Goal: Information Seeking & Learning: Learn about a topic

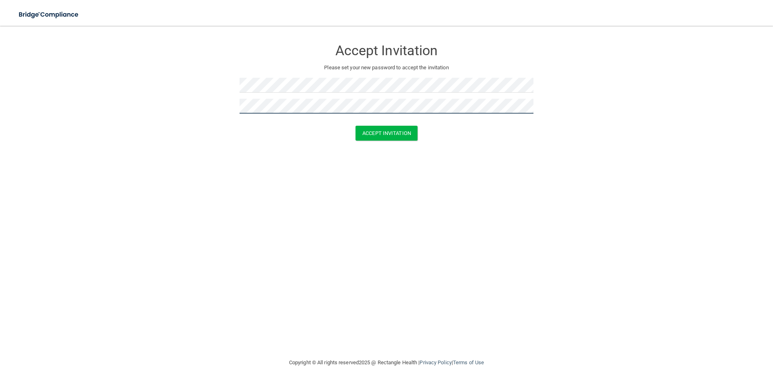
click at [355, 126] on button "Accept Invitation" at bounding box center [386, 133] width 62 height 15
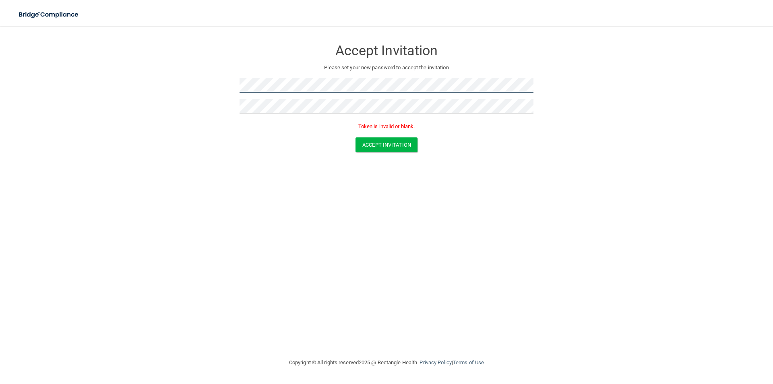
click at [182, 79] on form "Accept Invitation Please set your new password to accept the invitation Token i…" at bounding box center [386, 98] width 741 height 128
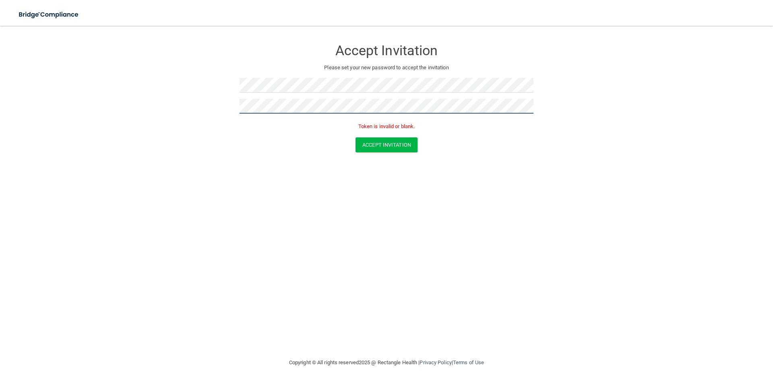
click at [192, 114] on form "Accept Invitation Please set your new password to accept the invitation Token i…" at bounding box center [386, 98] width 741 height 128
click at [355, 137] on button "Accept Invitation" at bounding box center [386, 144] width 62 height 15
click at [407, 145] on button "Accept Invitation" at bounding box center [386, 144] width 62 height 15
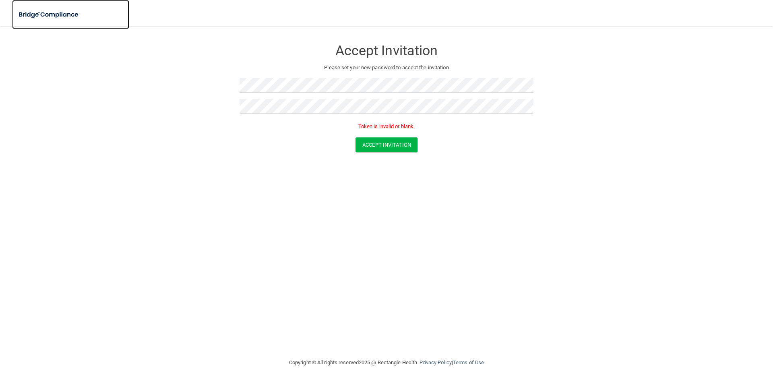
click at [50, 13] on img at bounding box center [49, 14] width 74 height 17
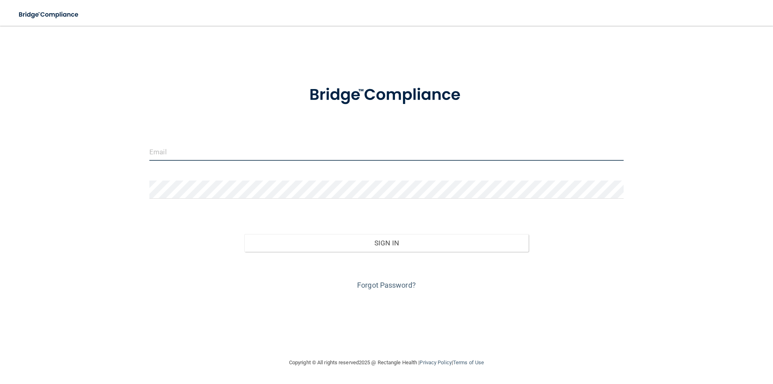
click at [233, 154] on input "email" at bounding box center [386, 152] width 474 height 18
type input "[EMAIL_ADDRESS][DOMAIN_NAME]"
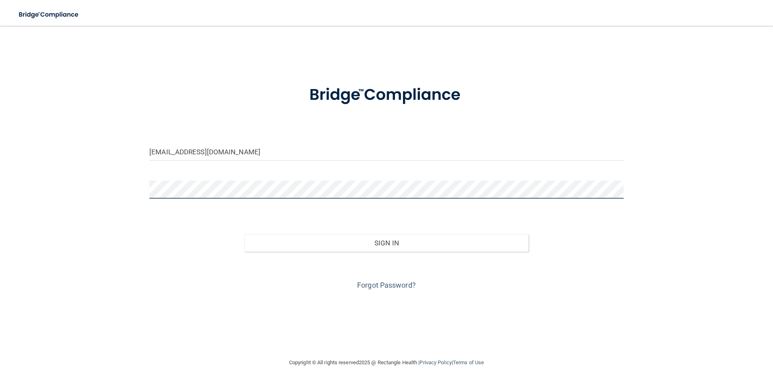
click at [244, 234] on button "Sign In" at bounding box center [386, 243] width 285 height 18
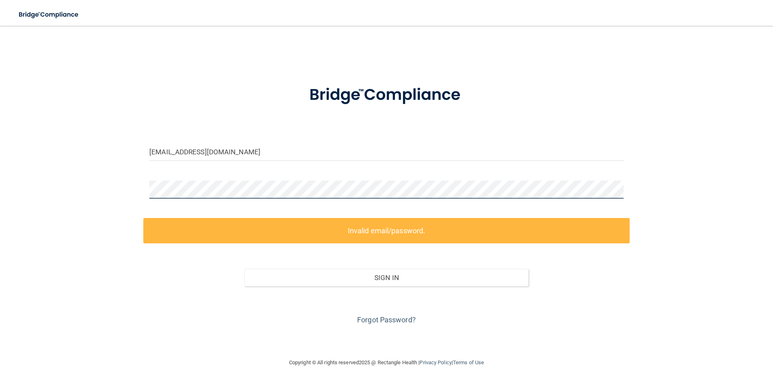
click at [129, 188] on div "sarahvallery@icloud.com Invalid email/password. You don't have permission to ac…" at bounding box center [386, 192] width 741 height 316
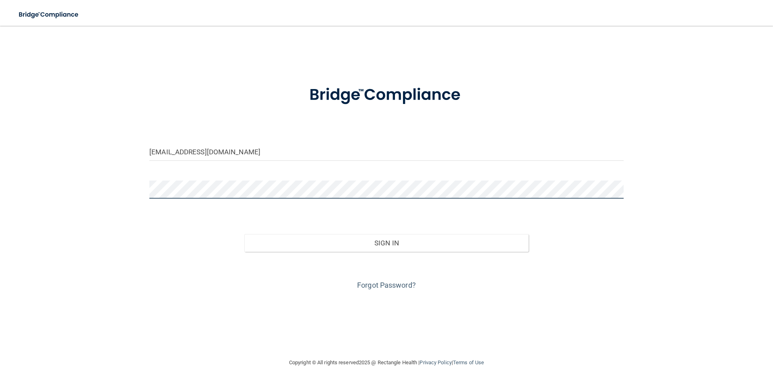
click at [244, 234] on button "Sign In" at bounding box center [386, 243] width 285 height 18
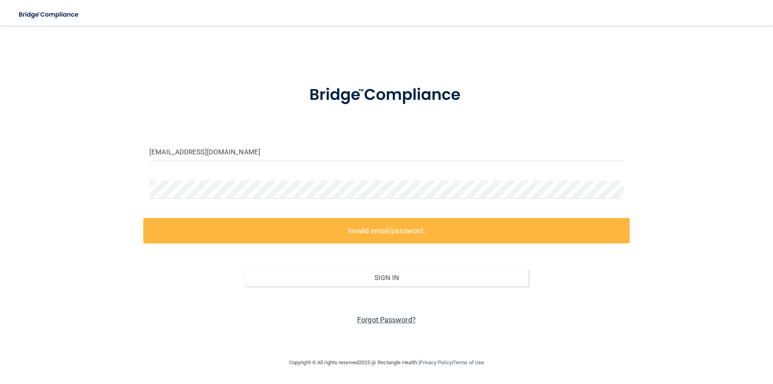
click at [377, 318] on link "Forgot Password?" at bounding box center [386, 319] width 59 height 8
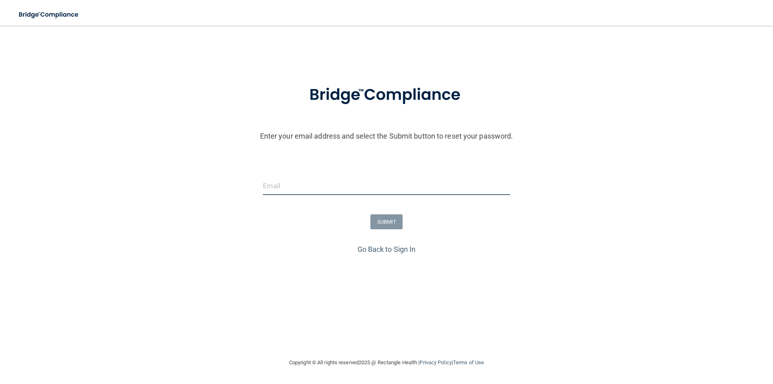
click at [306, 183] on input "email" at bounding box center [386, 186] width 247 height 18
type input "[EMAIL_ADDRESS][DOMAIN_NAME]"
click at [384, 227] on button "SUBMIT" at bounding box center [386, 221] width 33 height 15
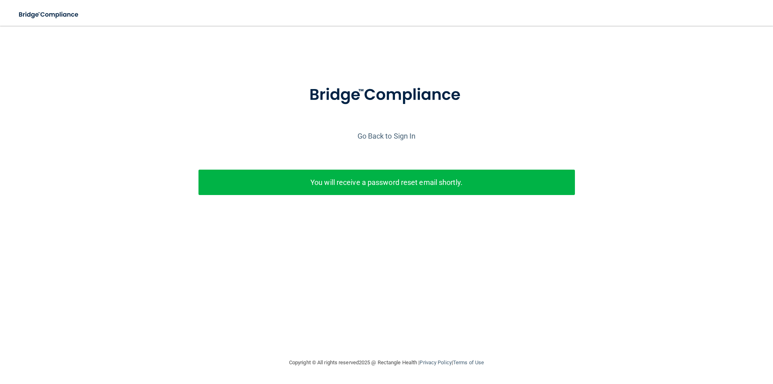
click at [394, 175] on div "You will receive a password reset email shortly." at bounding box center [386, 181] width 376 height 25
click at [392, 137] on link "Go Back to Sign In" at bounding box center [386, 136] width 58 height 8
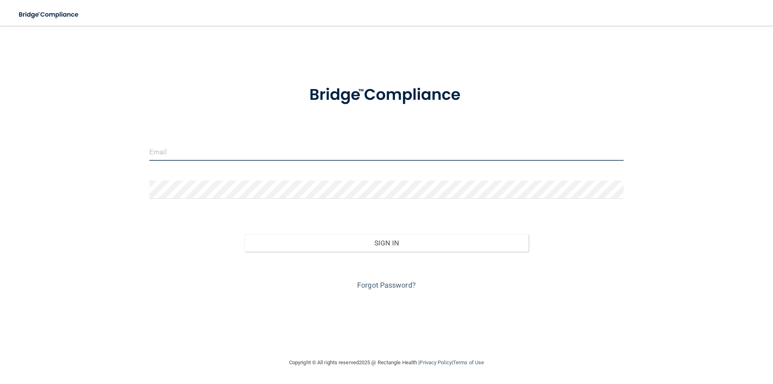
click at [225, 155] on input "email" at bounding box center [386, 152] width 474 height 18
type input "[EMAIL_ADDRESS][DOMAIN_NAME]"
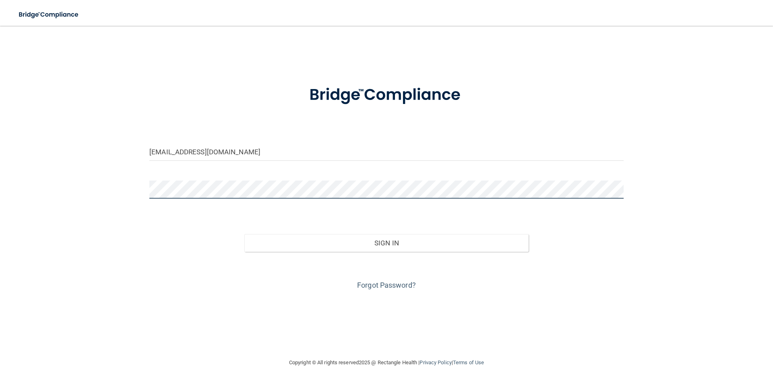
click at [244, 234] on button "Sign In" at bounding box center [386, 243] width 285 height 18
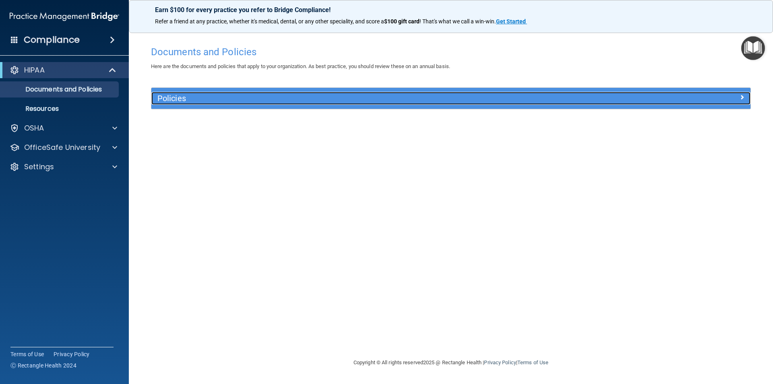
click at [479, 103] on div "Policies" at bounding box center [375, 98] width 449 height 13
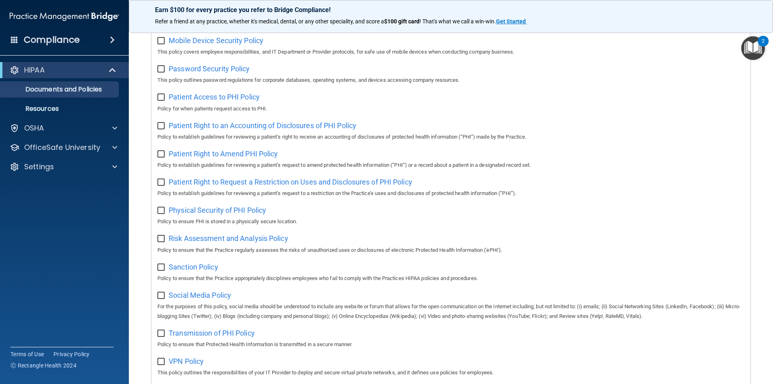
scroll to position [424, 0]
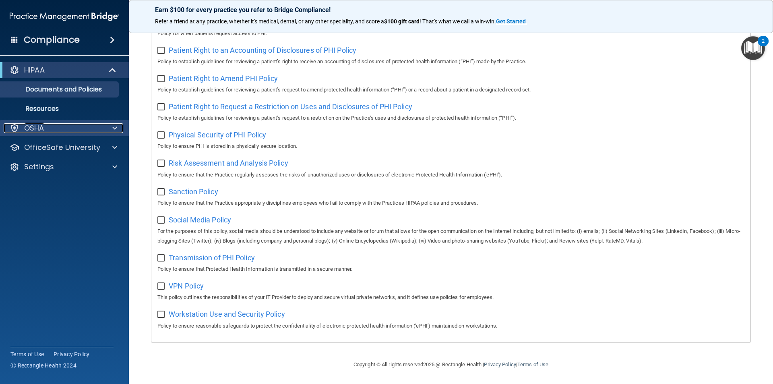
click at [54, 128] on div "OSHA" at bounding box center [54, 128] width 100 height 10
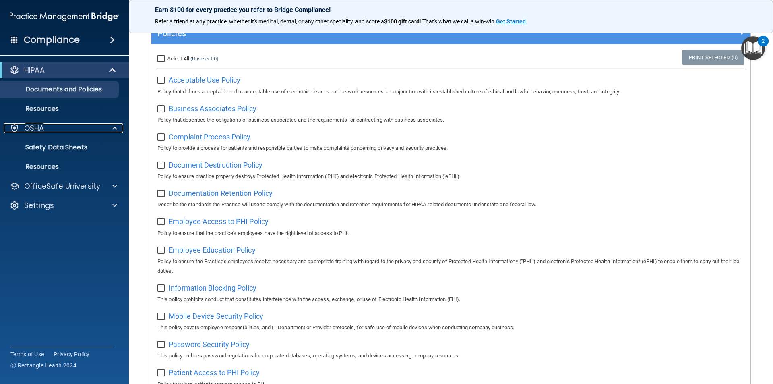
scroll to position [0, 0]
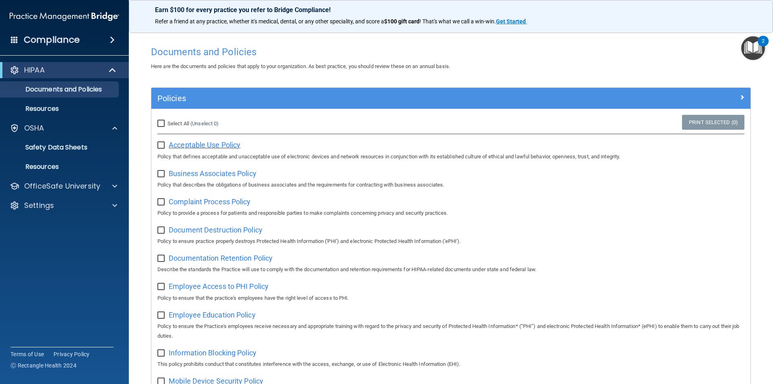
click at [197, 143] on span "Acceptable Use Policy" at bounding box center [205, 144] width 72 height 8
click at [163, 125] on input "Select All (Unselect 0) Unselect All" at bounding box center [161, 123] width 9 height 6
checkbox input "true"
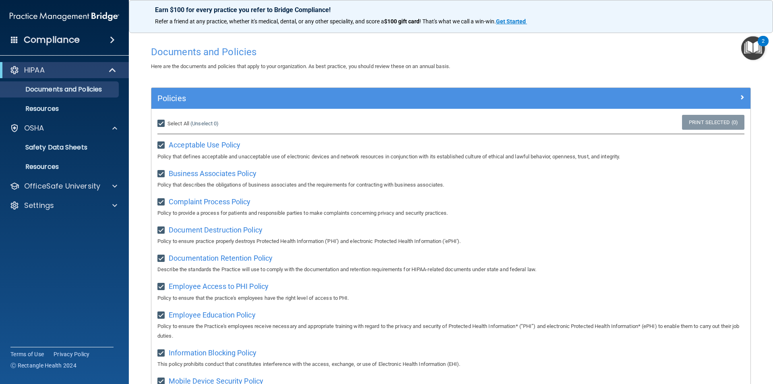
checkbox input "true"
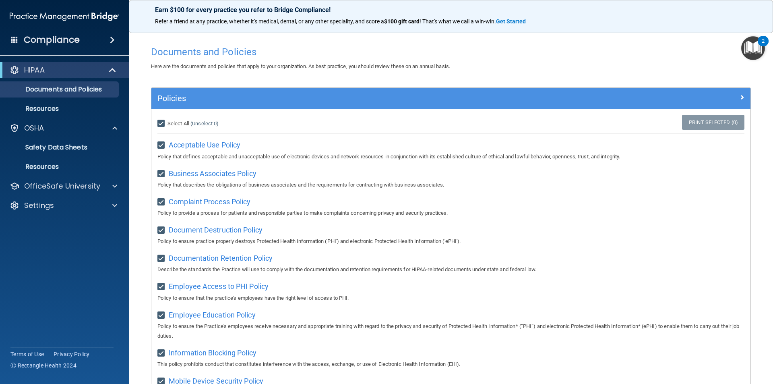
checkbox input "true"
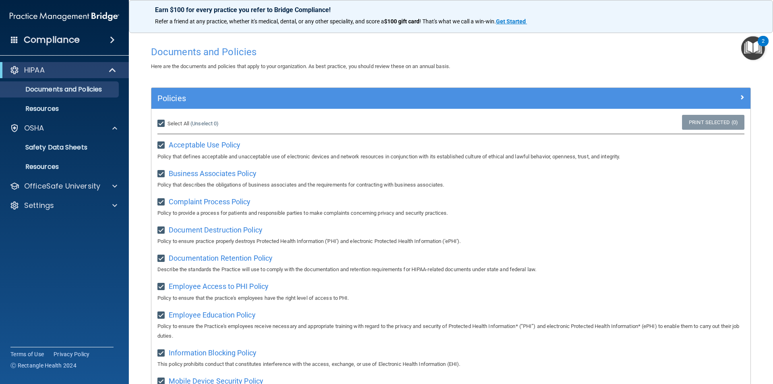
checkbox input "true"
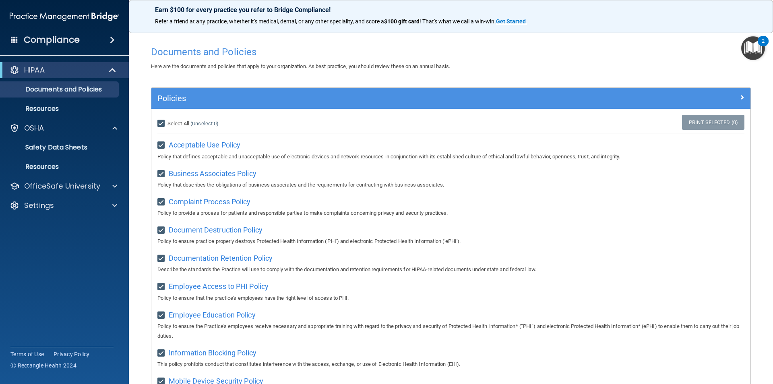
checkbox input "true"
click at [40, 114] on link "Resources" at bounding box center [55, 109] width 127 height 16
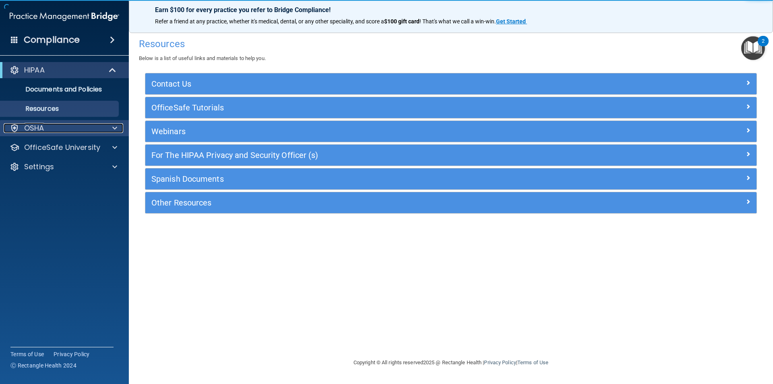
click at [39, 130] on p "OSHA" at bounding box center [34, 128] width 20 height 10
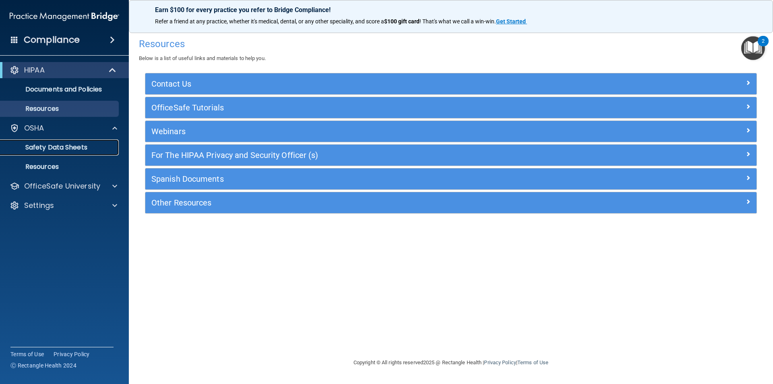
click at [39, 143] on p "Safety Data Sheets" at bounding box center [60, 147] width 110 height 8
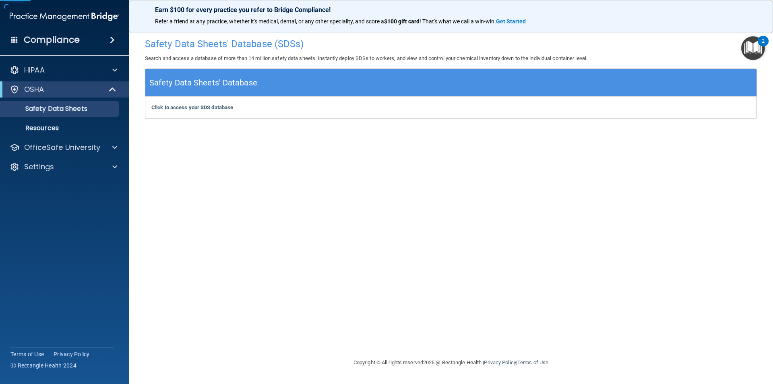
click at [198, 79] on h5 "Safety Data Sheets' Database" at bounding box center [203, 83] width 108 height 14
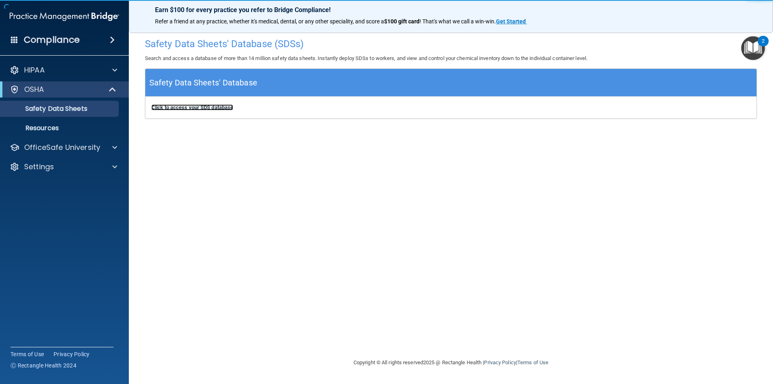
click at [197, 105] on b "Click to access your SDS database" at bounding box center [192, 107] width 82 height 6
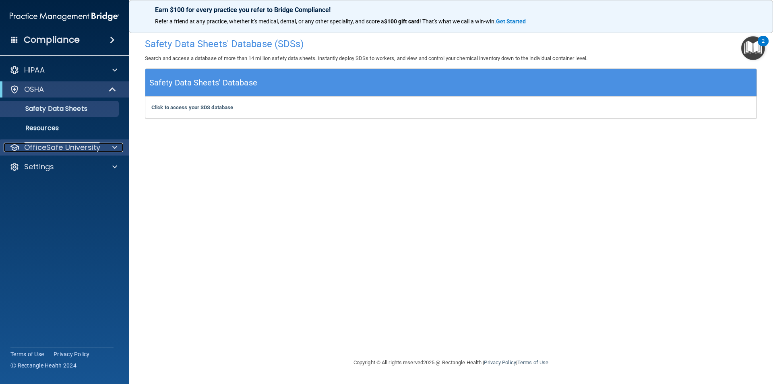
click at [49, 147] on p "OfficeSafe University" at bounding box center [62, 148] width 76 height 10
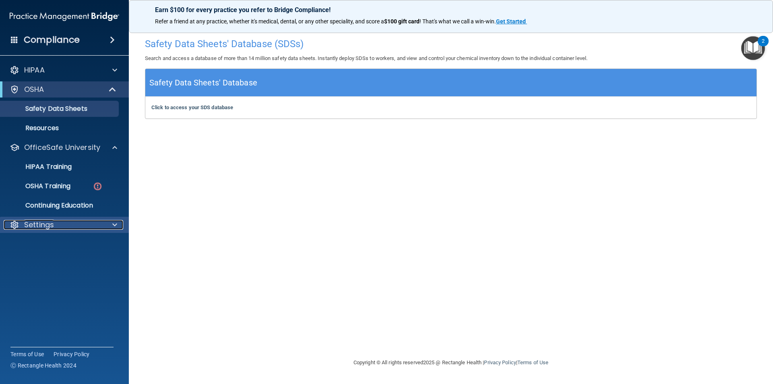
click at [68, 222] on div "Settings" at bounding box center [54, 225] width 100 height 10
click at [54, 168] on p "HIPAA Training" at bounding box center [38, 167] width 66 height 8
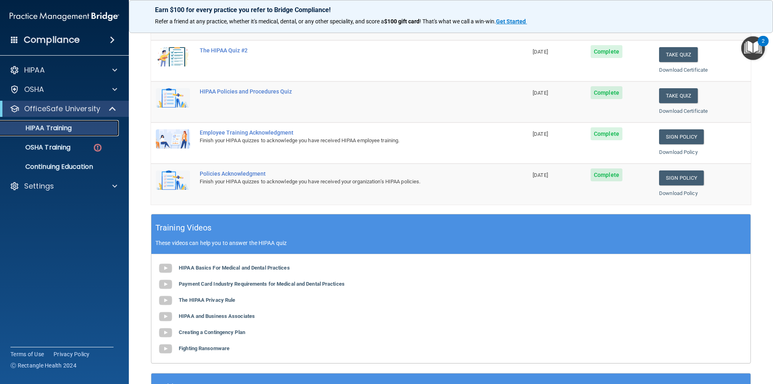
scroll to position [21, 0]
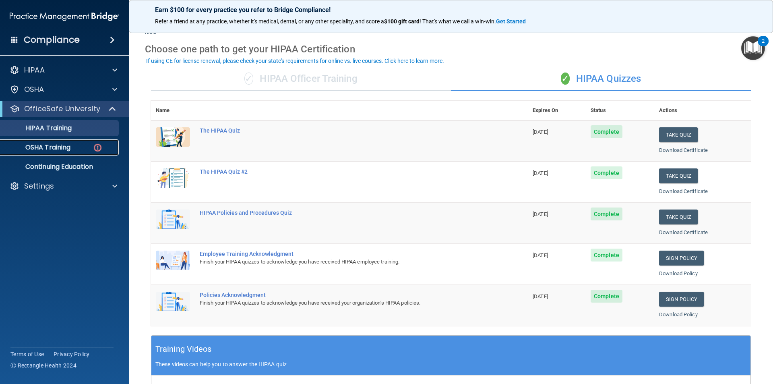
click at [70, 152] on link "OSHA Training" at bounding box center [55, 147] width 127 height 16
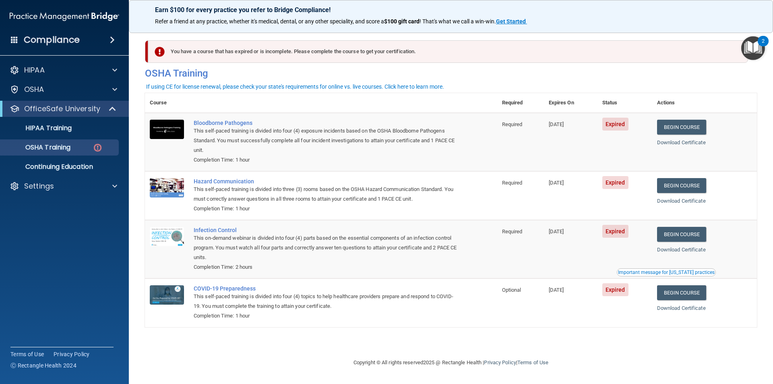
click at [80, 136] on ul "HIPAA Training OSHA Training Continuing Education" at bounding box center [65, 146] width 146 height 58
click at [67, 131] on p "HIPAA Training" at bounding box center [38, 128] width 66 height 8
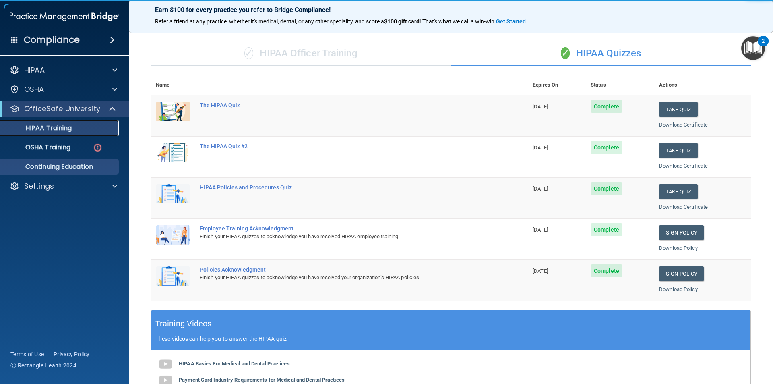
scroll to position [40, 0]
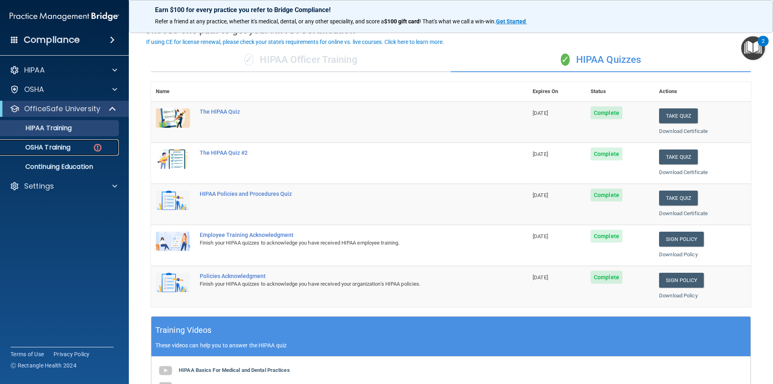
click at [41, 150] on p "OSHA Training" at bounding box center [37, 147] width 65 height 8
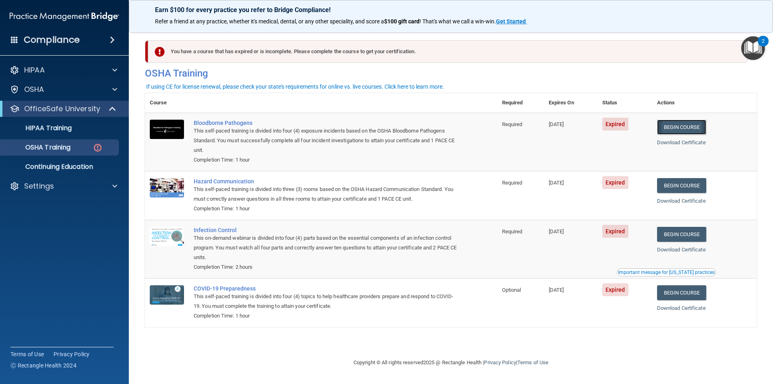
click at [706, 124] on link "Begin Course" at bounding box center [681, 127] width 49 height 15
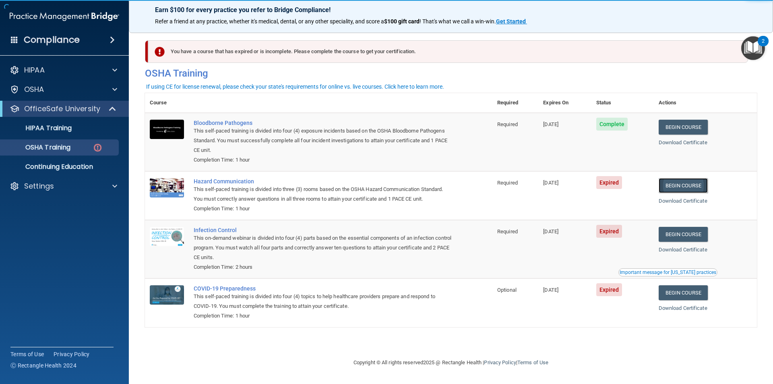
click at [679, 188] on link "Begin Course" at bounding box center [683, 185] width 49 height 15
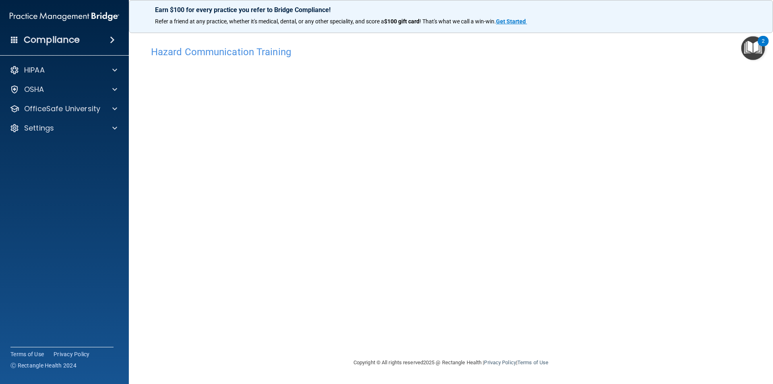
click at [564, 270] on div "Hazard Communication Training This course doesn’t expire until 05/29/2025. Are …" at bounding box center [451, 200] width 612 height 316
click at [39, 112] on p "OfficeSafe University" at bounding box center [62, 109] width 76 height 10
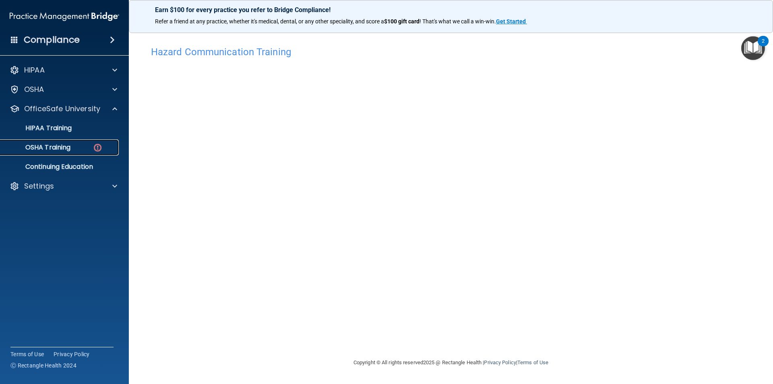
click at [54, 147] on p "OSHA Training" at bounding box center [37, 147] width 65 height 8
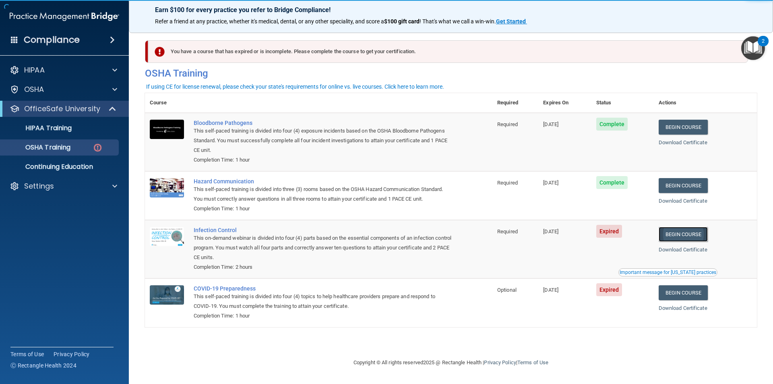
click at [685, 235] on link "Begin Course" at bounding box center [683, 234] width 49 height 15
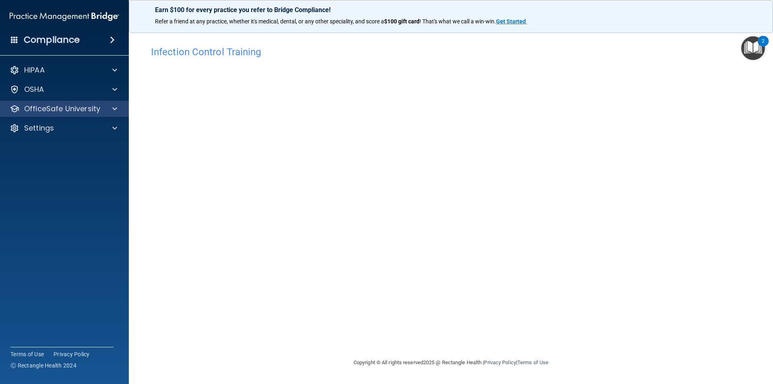
click at [52, 103] on div "OfficeSafe University" at bounding box center [64, 109] width 129 height 16
click at [64, 116] on div "OfficeSafe University" at bounding box center [64, 109] width 129 height 16
click at [113, 88] on span at bounding box center [114, 90] width 5 height 10
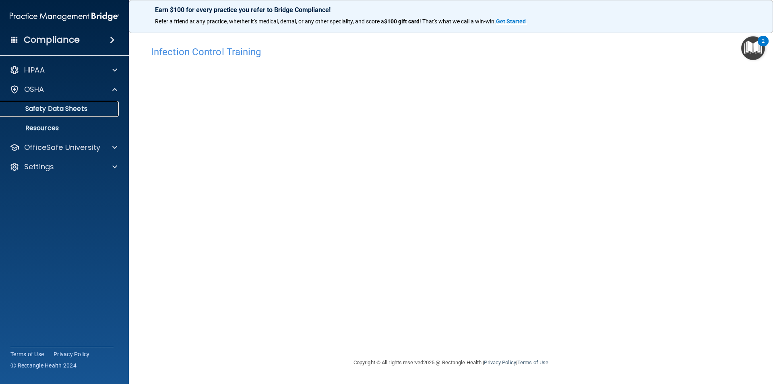
click at [96, 111] on p "Safety Data Sheets" at bounding box center [60, 109] width 110 height 8
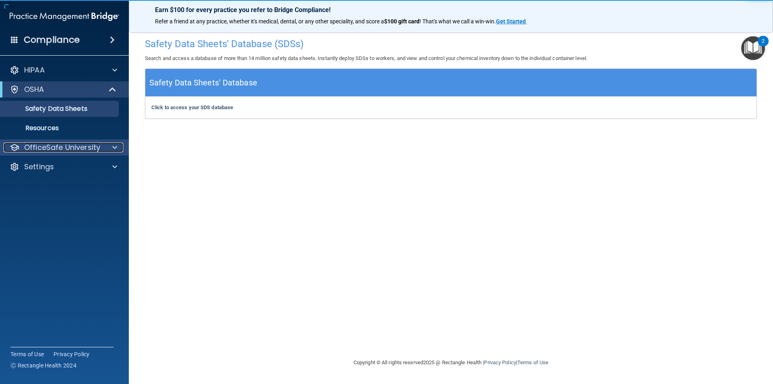
click at [77, 143] on p "OfficeSafe University" at bounding box center [62, 148] width 76 height 10
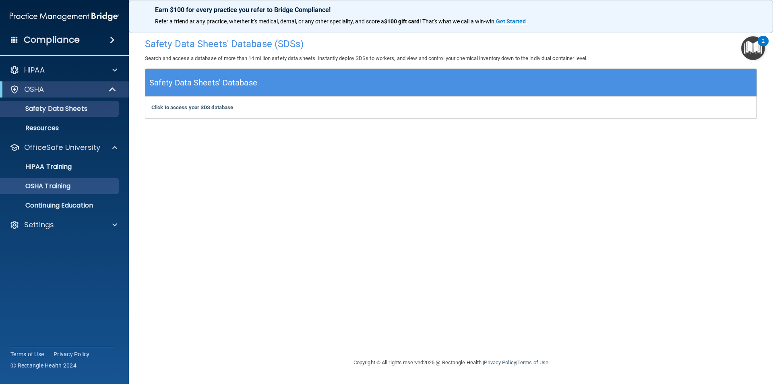
drag, startPoint x: 60, startPoint y: 177, endPoint x: 61, endPoint y: 182, distance: 4.8
click at [60, 178] on ul "HIPAA Training OSHA Training Continuing Education" at bounding box center [65, 184] width 146 height 58
click at [61, 182] on p "OSHA Training" at bounding box center [37, 186] width 65 height 8
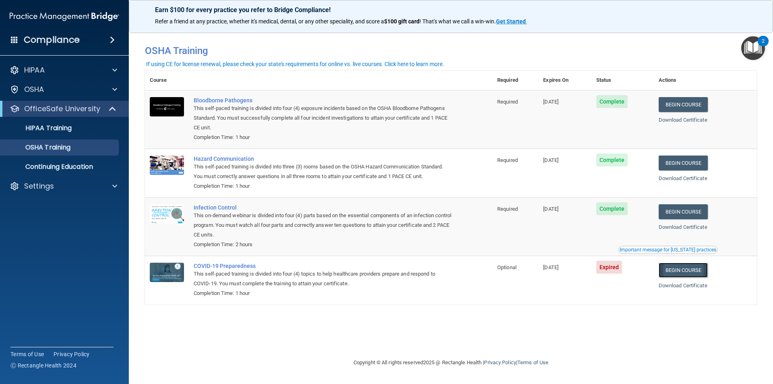
click at [677, 267] on link "Begin Course" at bounding box center [683, 269] width 49 height 15
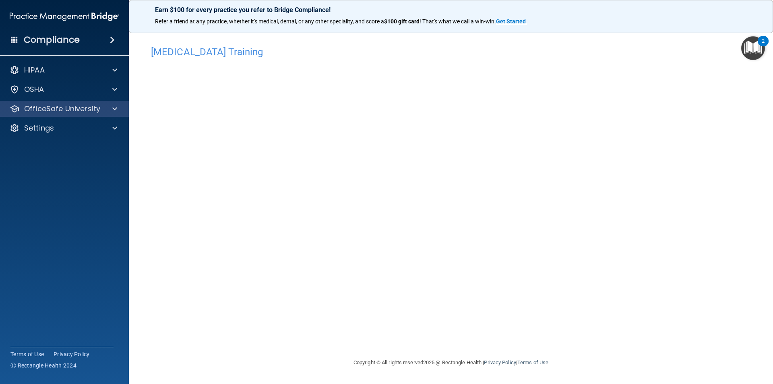
click at [102, 116] on div "OfficeSafe University" at bounding box center [64, 109] width 129 height 16
click at [115, 107] on span at bounding box center [114, 109] width 5 height 10
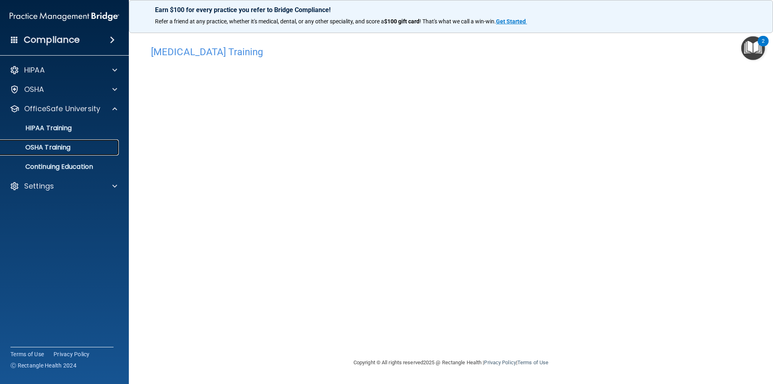
click at [93, 145] on div "OSHA Training" at bounding box center [60, 147] width 110 height 8
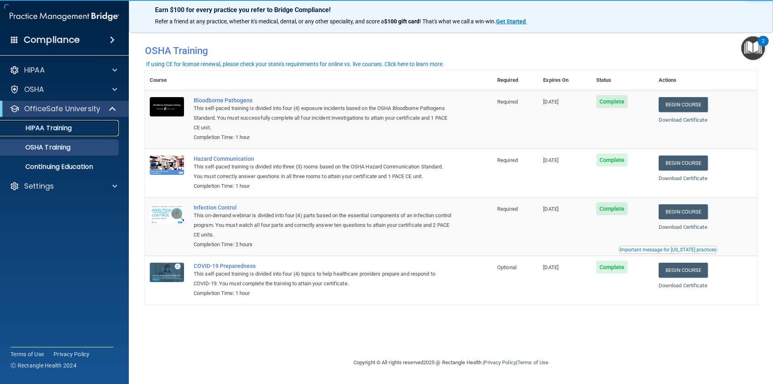
click at [60, 129] on p "HIPAA Training" at bounding box center [38, 128] width 66 height 8
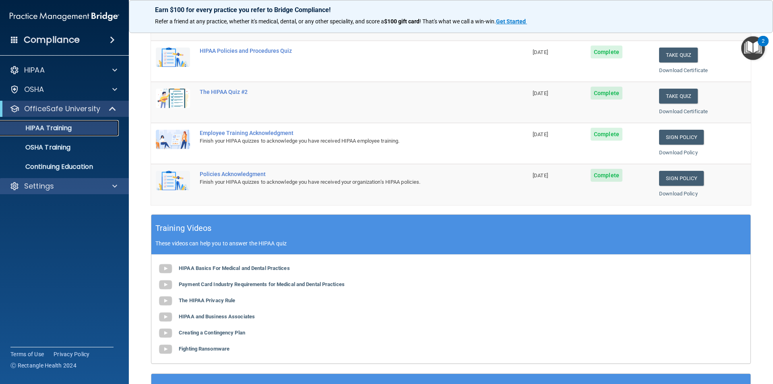
scroll to position [102, 0]
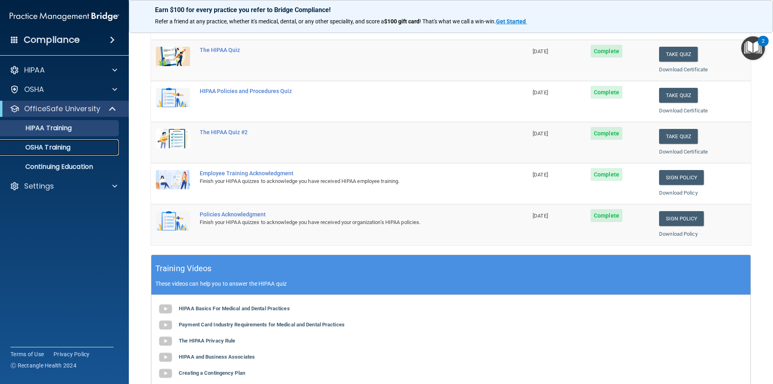
click at [62, 147] on p "OSHA Training" at bounding box center [37, 147] width 65 height 8
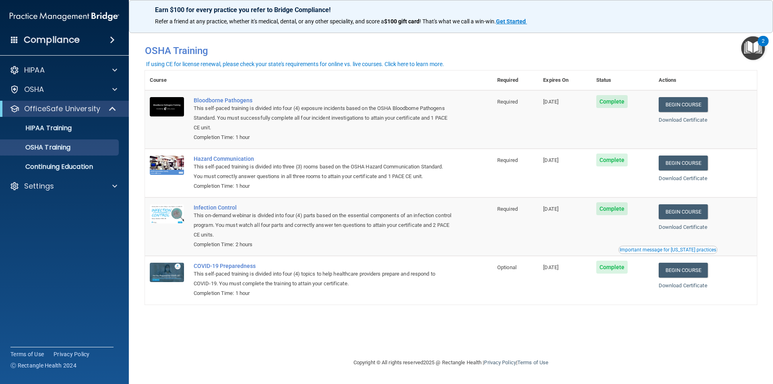
click at [68, 38] on h4 "Compliance" at bounding box center [52, 39] width 56 height 11
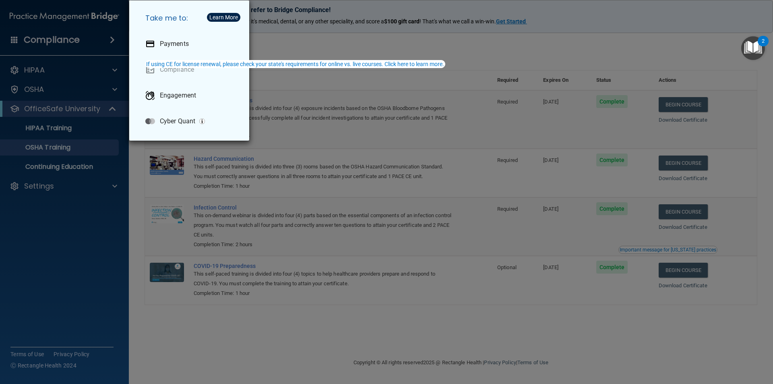
click at [489, 329] on div "Take me to: Payments Compliance Engagement Cyber Quant" at bounding box center [386, 192] width 773 height 384
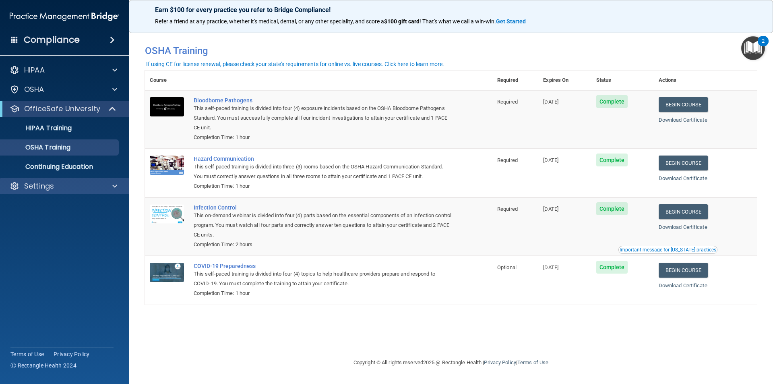
click at [85, 192] on div "Settings" at bounding box center [64, 186] width 129 height 16
click at [116, 187] on span at bounding box center [114, 186] width 5 height 10
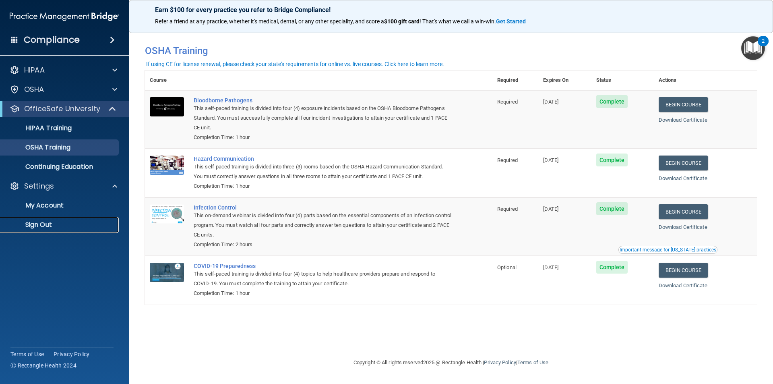
click at [35, 222] on p "Sign Out" at bounding box center [60, 225] width 110 height 8
